Goal: Navigation & Orientation: Find specific page/section

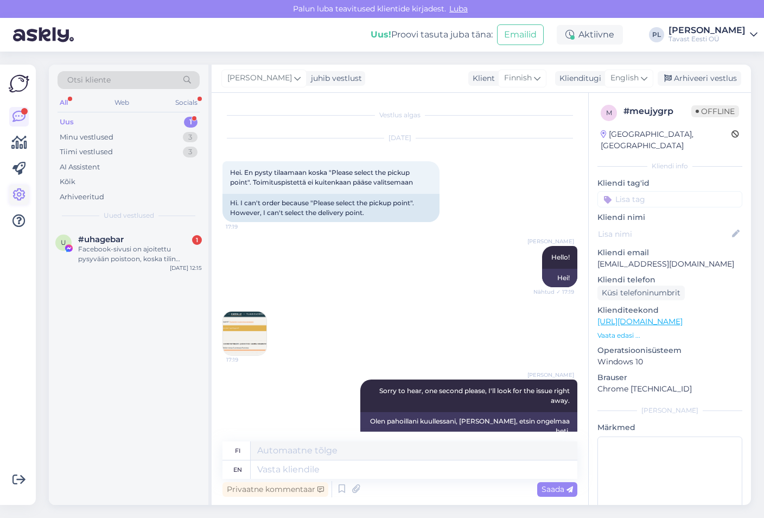
scroll to position [348, 0]
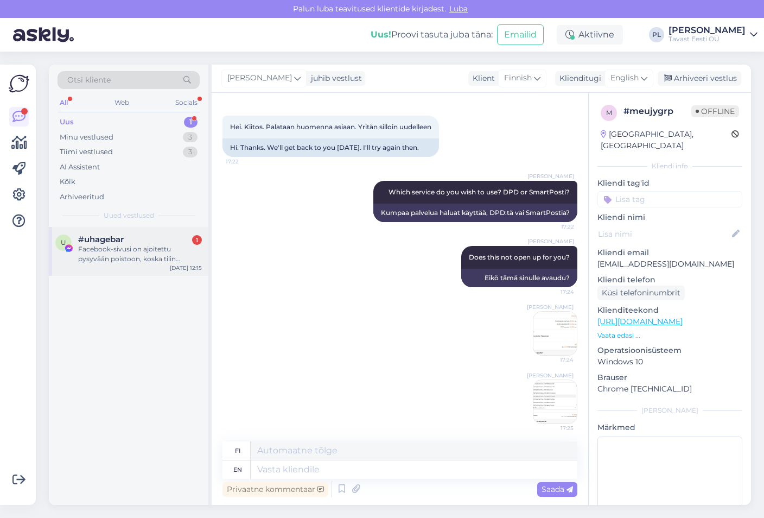
click at [132, 242] on div "#uhagebar 1" at bounding box center [140, 239] width 124 height 10
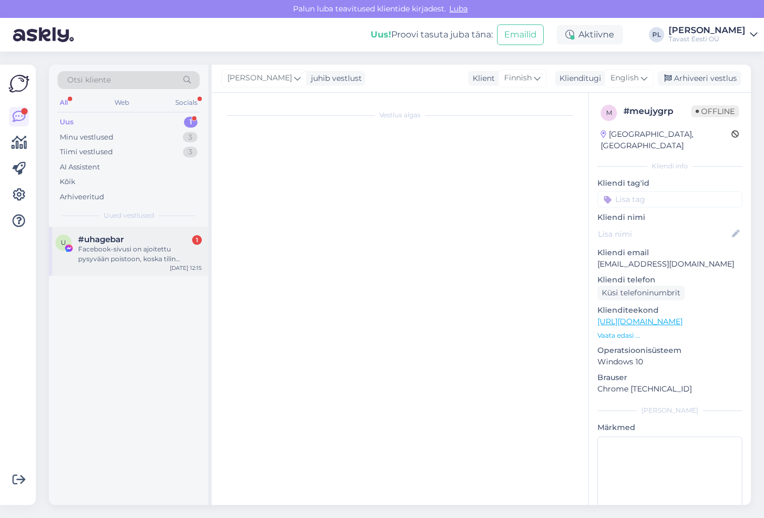
scroll to position [0, 0]
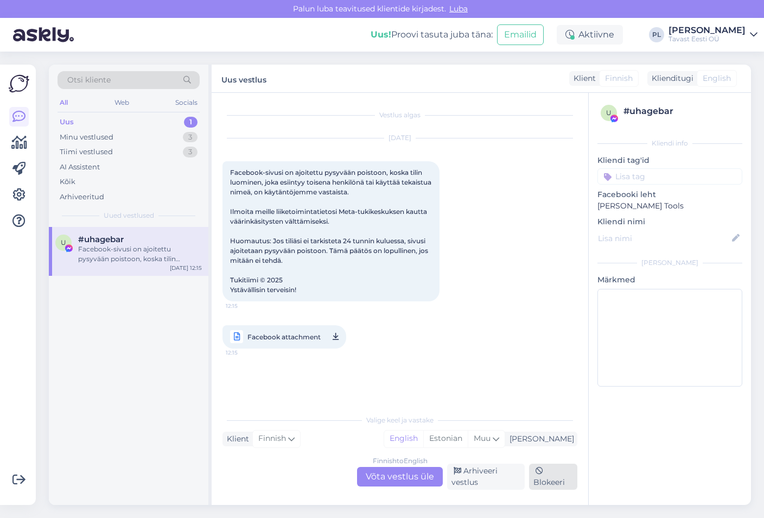
click at [536, 473] on icon at bounding box center [540, 471] width 8 height 8
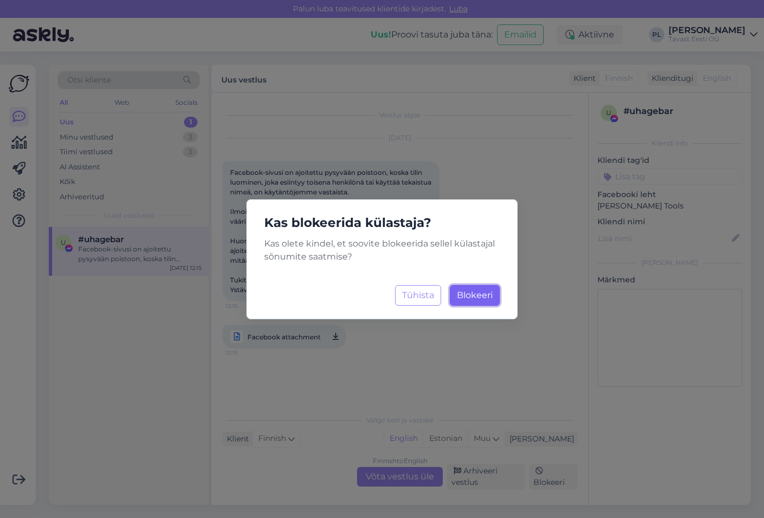
click at [466, 299] on span "Blokeeri" at bounding box center [475, 295] width 36 height 10
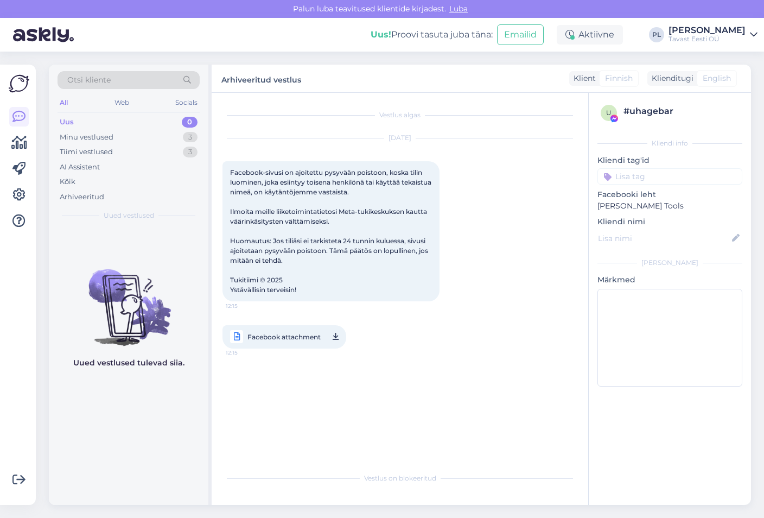
click at [122, 123] on div "Uus 0" at bounding box center [129, 122] width 142 height 15
click at [123, 134] on div "Minu vestlused 3" at bounding box center [129, 137] width 142 height 15
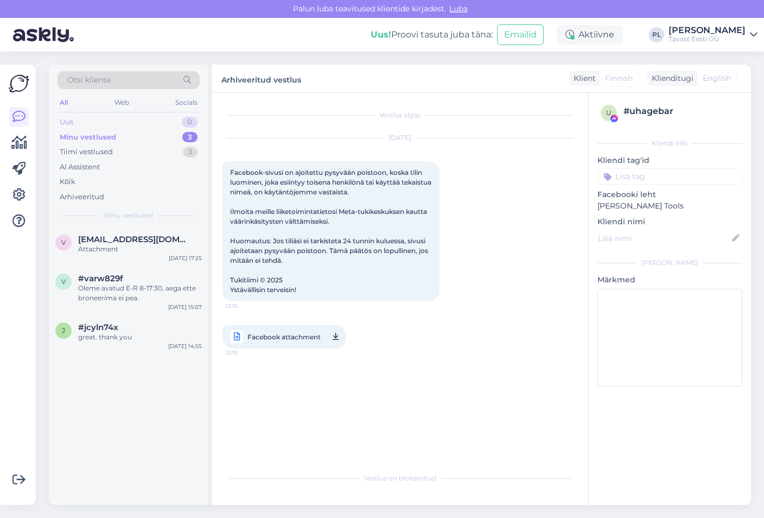
click at [126, 123] on div "Uus 0" at bounding box center [129, 122] width 142 height 15
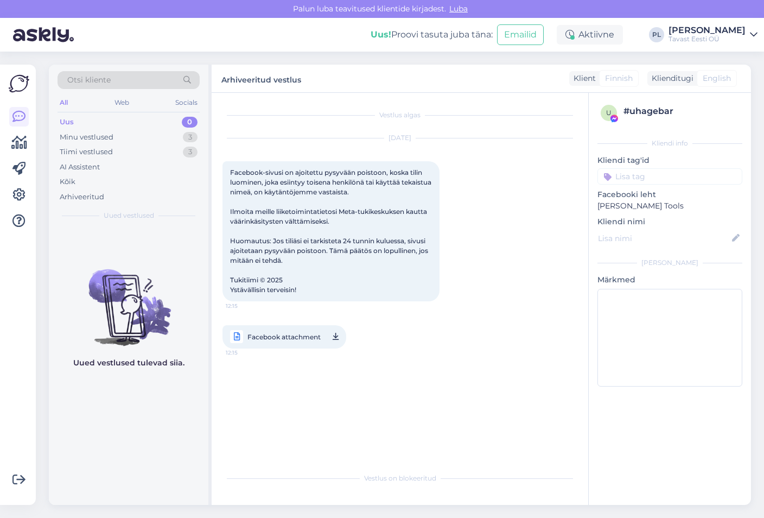
click at [156, 120] on div "Uus 0" at bounding box center [129, 122] width 142 height 15
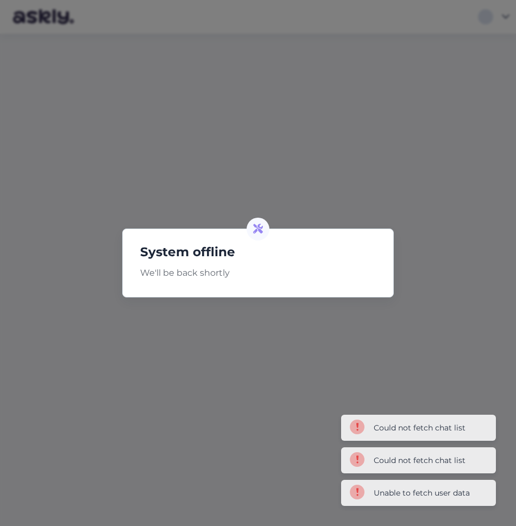
click at [308, 105] on div "System offline We'll be back shortly" at bounding box center [258, 263] width 516 height 526
click at [256, 274] on p "We'll be back shortly" at bounding box center [257, 273] width 253 height 13
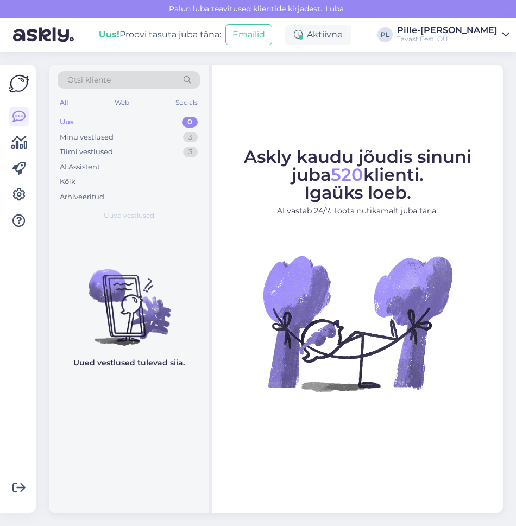
click at [112, 122] on div "Uus 0" at bounding box center [129, 122] width 142 height 15
click at [115, 133] on div "Minu vestlused 3" at bounding box center [129, 137] width 142 height 15
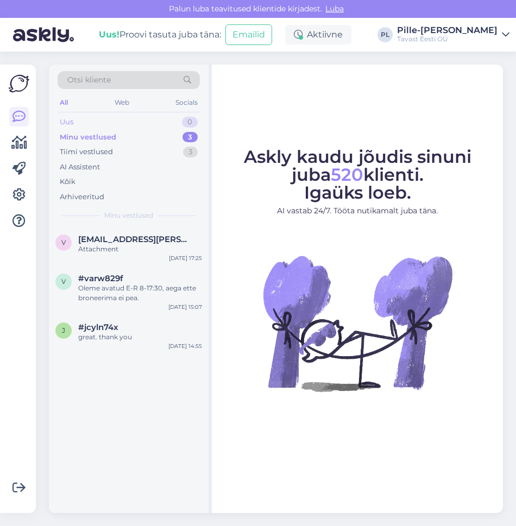
click at [116, 120] on div "Uus 0" at bounding box center [129, 122] width 142 height 15
